Goal: Task Accomplishment & Management: Use online tool/utility

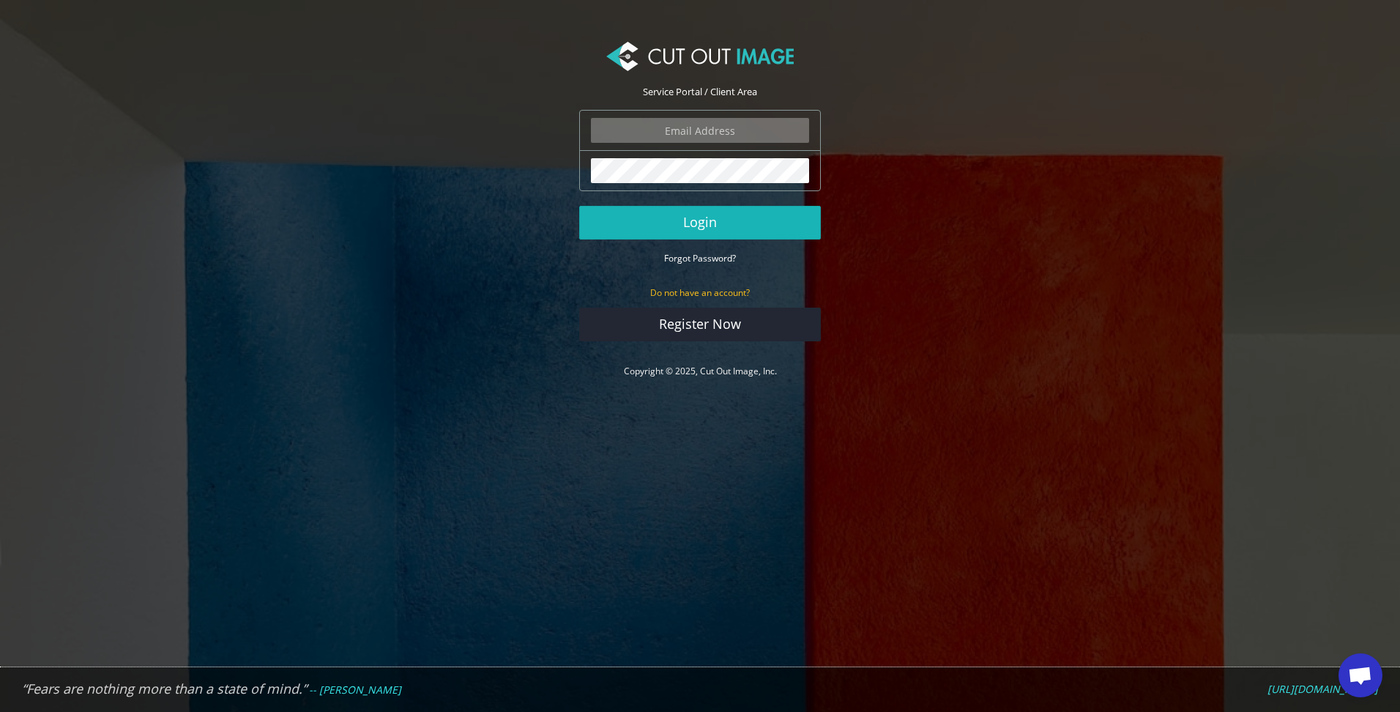
type input "lucy@shootingsocks.co.uk"
click at [697, 224] on button "Login" at bounding box center [700, 223] width 242 height 34
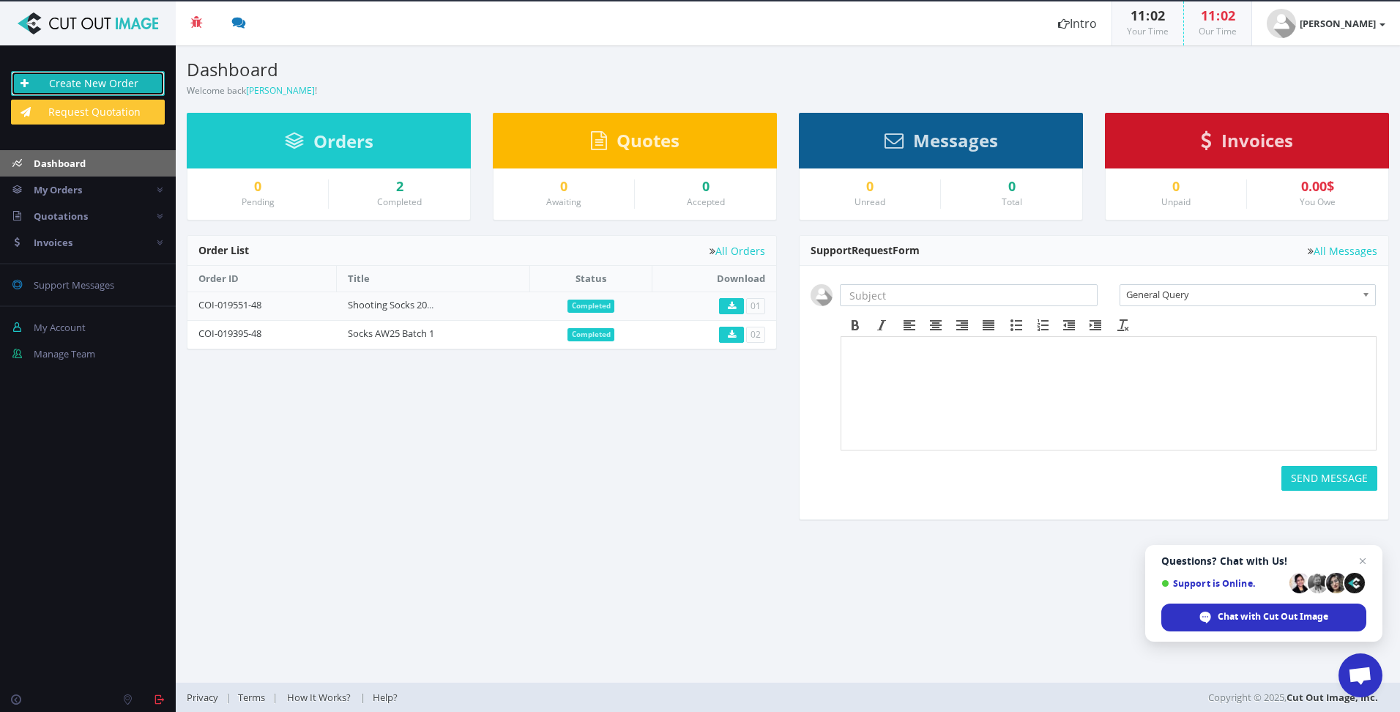
click at [91, 87] on link "Create New Order" at bounding box center [88, 83] width 154 height 25
